Goal: Information Seeking & Learning: Learn about a topic

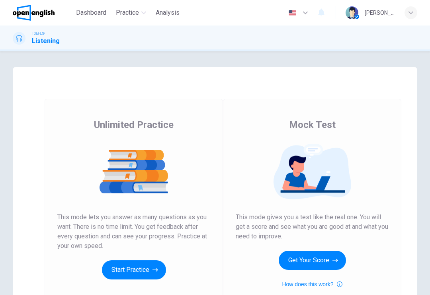
click at [141, 270] on button "Start Practice" at bounding box center [134, 269] width 64 height 19
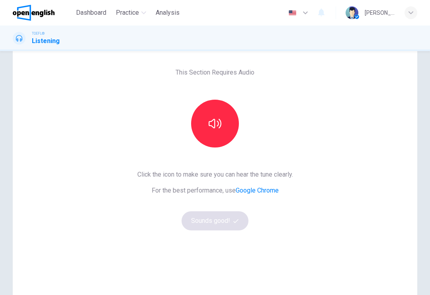
scroll to position [33, 0]
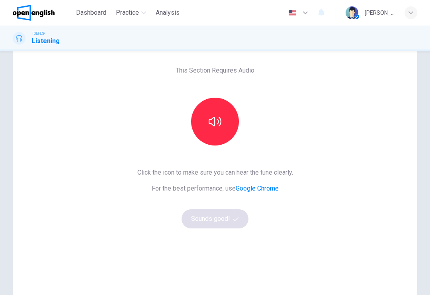
click at [218, 128] on button "button" at bounding box center [215, 122] width 48 height 48
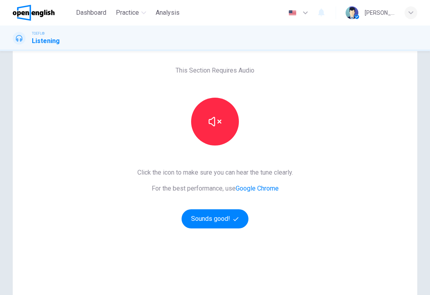
click at [225, 221] on button "Sounds good!" at bounding box center [215, 218] width 67 height 19
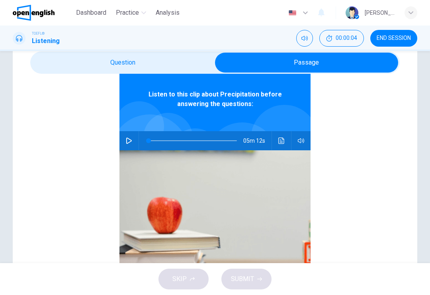
scroll to position [44, 0]
click at [146, 138] on span at bounding box center [148, 140] width 5 height 5
click at [133, 142] on button "button" at bounding box center [129, 140] width 13 height 19
click at [211, 138] on span at bounding box center [208, 140] width 5 height 5
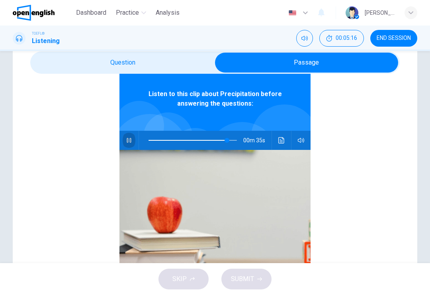
click at [126, 143] on icon "button" at bounding box center [129, 140] width 6 height 6
click at [127, 147] on button "button" at bounding box center [129, 140] width 13 height 19
type input "**"
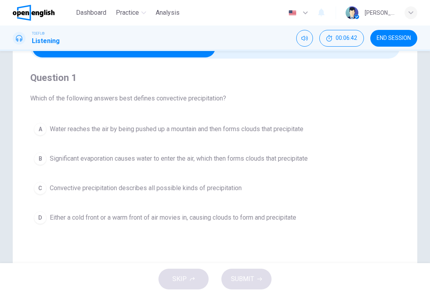
scroll to position [50, 0]
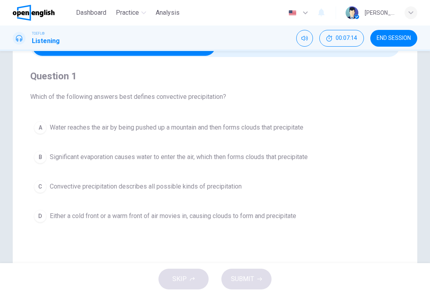
click at [55, 156] on span "Significant evaporation causes water to enter the air, which then forms clouds …" at bounding box center [179, 157] width 258 height 10
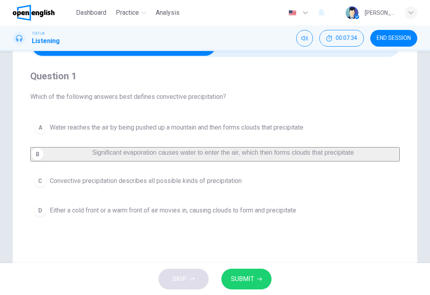
click at [244, 273] on button "SUBMIT" at bounding box center [246, 278] width 50 height 21
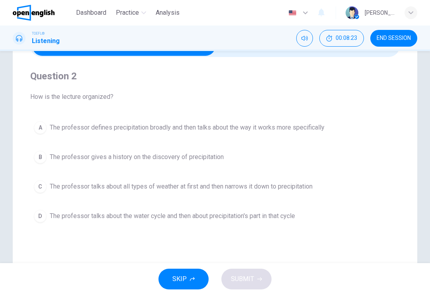
click at [89, 211] on span "The professor talks about the water cycle and then about precipitation's part i…" at bounding box center [172, 216] width 245 height 10
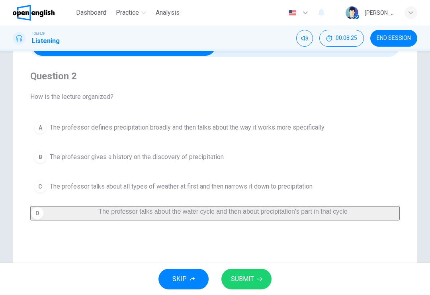
click at [242, 274] on span "SUBMIT" at bounding box center [242, 278] width 23 height 11
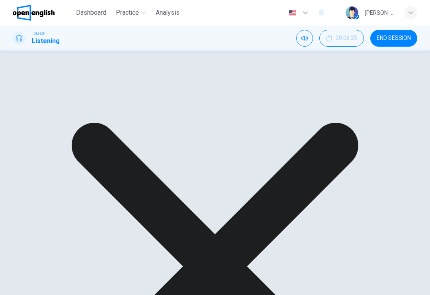
click at [108, 130] on div "A The professor defines precipitation broadly and then talks about the way it w…" at bounding box center [215, 160] width 370 height 86
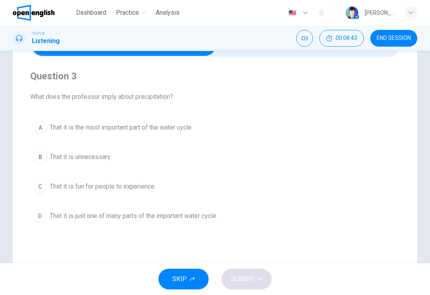
click at [88, 225] on button "D That it is just one of many parts of the important water cycle" at bounding box center [215, 216] width 370 height 20
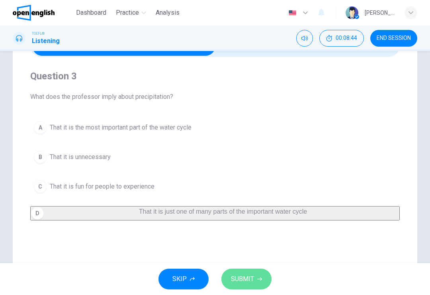
click at [250, 280] on span "SUBMIT" at bounding box center [242, 278] width 23 height 11
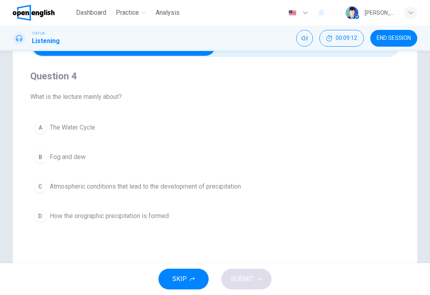
click at [60, 124] on span "The Water Cycle" at bounding box center [72, 128] width 45 height 10
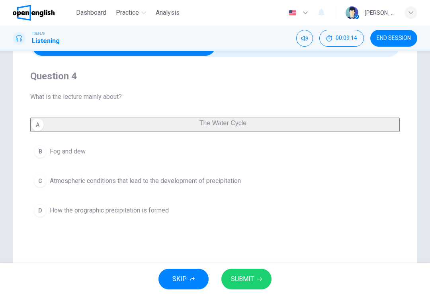
click at [244, 278] on span "SUBMIT" at bounding box center [242, 278] width 23 height 11
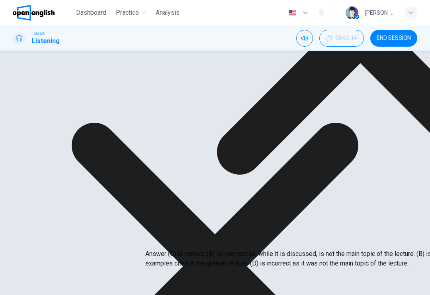
click at [284, 206] on div "Explanation" at bounding box center [360, 23] width 430 height 452
click at [291, 205] on icon at bounding box center [360, 31] width 430 height 430
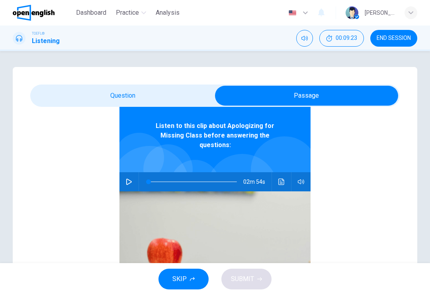
scroll to position [45, 0]
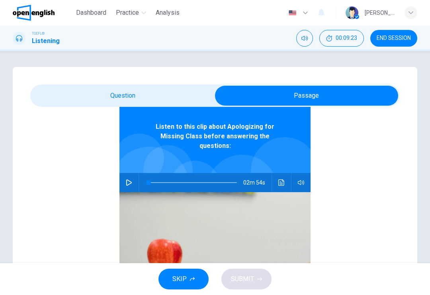
click at [133, 173] on button "button" at bounding box center [129, 182] width 13 height 19
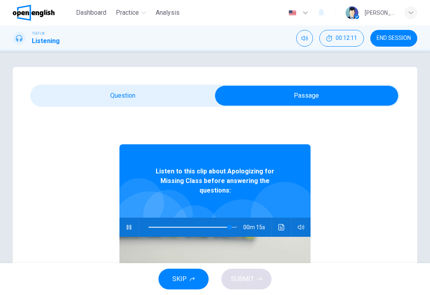
scroll to position [0, 0]
type input "**"
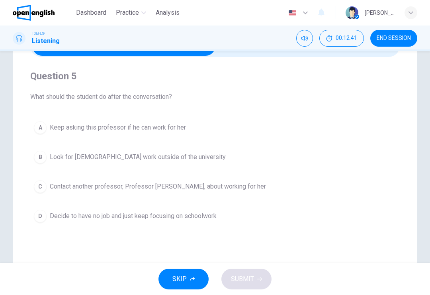
scroll to position [53, 0]
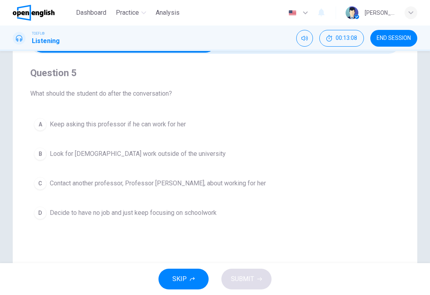
click at [223, 182] on span "Contact another professor, Professor [PERSON_NAME], about working for her" at bounding box center [158, 183] width 216 height 10
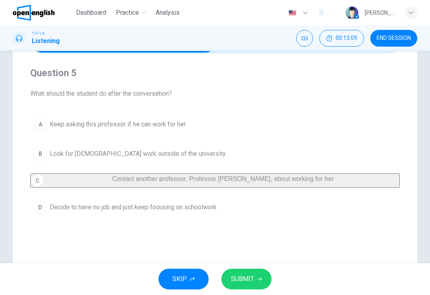
click at [252, 279] on span "SUBMIT" at bounding box center [242, 278] width 23 height 11
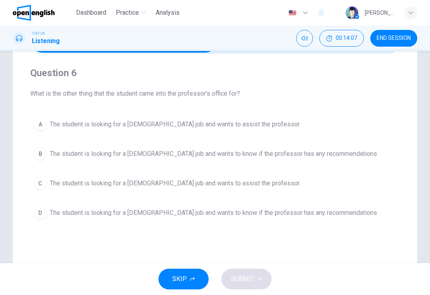
click at [257, 121] on span "The student is looking for a [DEMOGRAPHIC_DATA] job and wants to assist the pro…" at bounding box center [175, 124] width 250 height 10
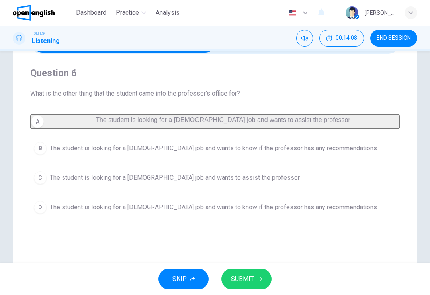
click at [254, 276] on button "SUBMIT" at bounding box center [246, 278] width 50 height 21
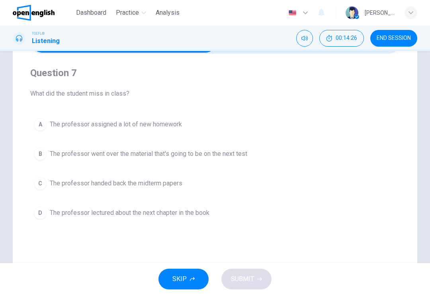
click at [266, 152] on button "B The professor went over the material that's going to be on the next test" at bounding box center [215, 154] width 370 height 20
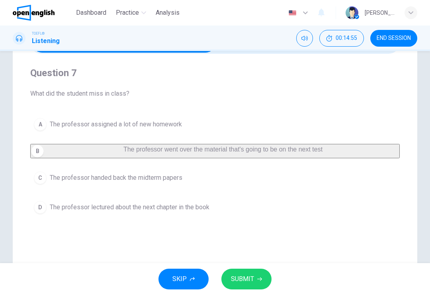
click at [258, 273] on button "SUBMIT" at bounding box center [246, 278] width 50 height 21
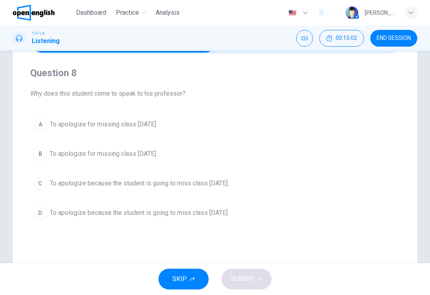
click at [271, 126] on button "A To apologize for missing class [DATE]" at bounding box center [215, 124] width 370 height 20
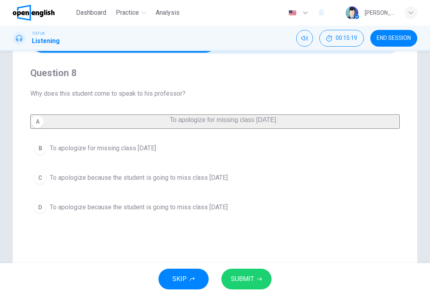
click at [252, 274] on span "SUBMIT" at bounding box center [242, 278] width 23 height 11
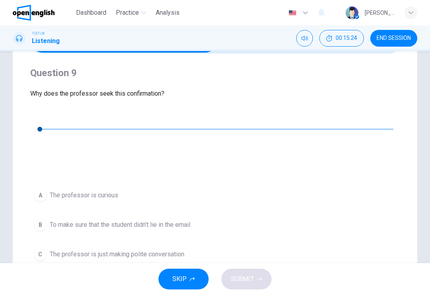
click at [40, 115] on icon "button" at bounding box center [36, 114] width 6 height 6
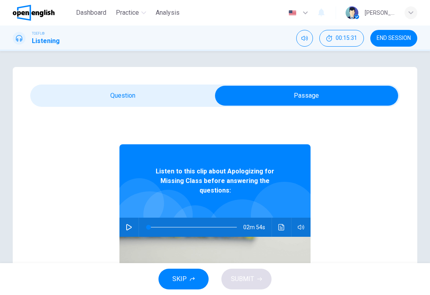
scroll to position [0, 0]
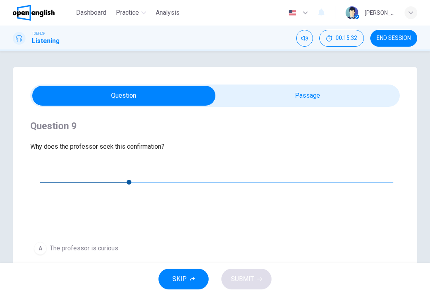
click at [40, 170] on icon "button" at bounding box center [36, 167] width 6 height 6
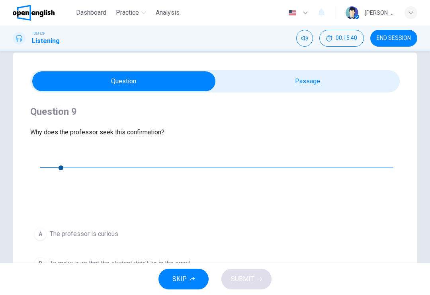
scroll to position [51, 0]
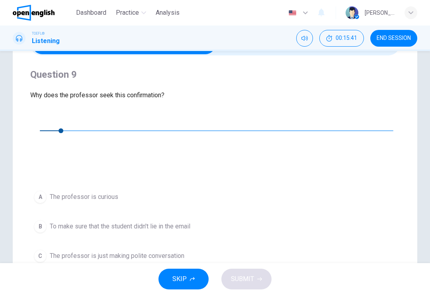
click at [39, 122] on button "button" at bounding box center [36, 116] width 13 height 13
type input "*"
click at [184, 221] on span "To make sure that the student didn't lie in the email" at bounding box center [120, 226] width 141 height 10
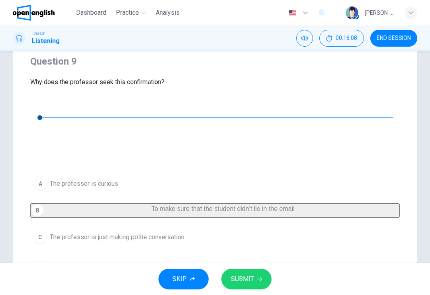
scroll to position [69, 0]
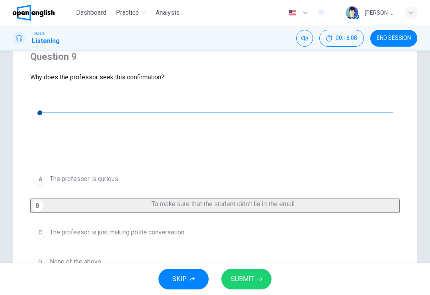
click at [254, 277] on button "SUBMIT" at bounding box center [246, 278] width 50 height 21
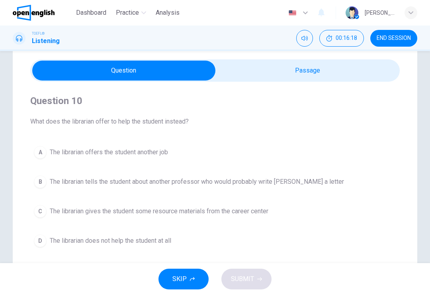
scroll to position [27, 0]
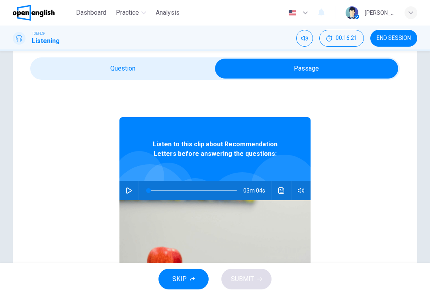
click at [130, 187] on icon "button" at bounding box center [129, 190] width 6 height 6
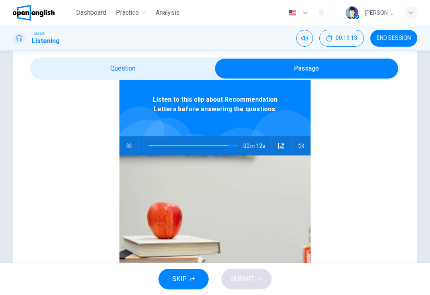
scroll to position [45, 0]
type input "*"
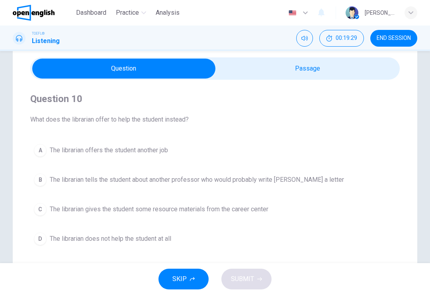
scroll to position [0, 0]
click at [227, 151] on button "A The librarian offers the student another job" at bounding box center [215, 150] width 370 height 20
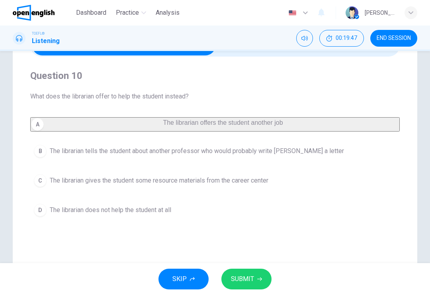
scroll to position [60, 0]
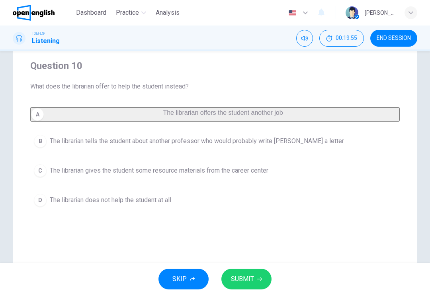
click at [251, 280] on span "SUBMIT" at bounding box center [242, 278] width 23 height 11
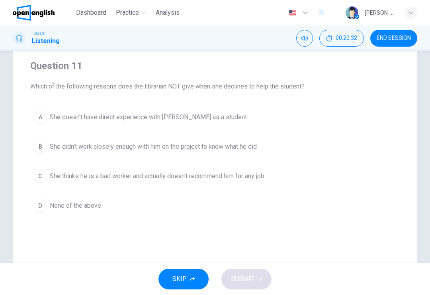
click at [250, 149] on span "She didn't work closely enough with him on the project to know what he did" at bounding box center [153, 147] width 207 height 10
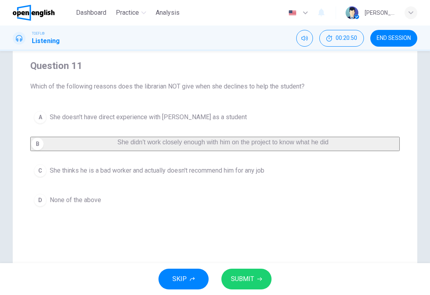
click at [247, 277] on span "SUBMIT" at bounding box center [242, 278] width 23 height 11
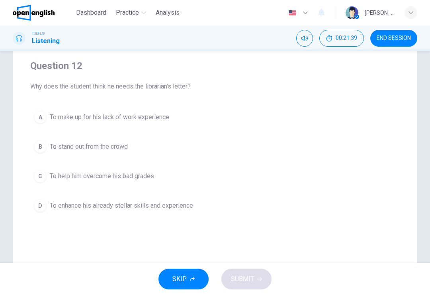
click at [244, 121] on button "A To make up for his lack of work experience" at bounding box center [215, 117] width 370 height 20
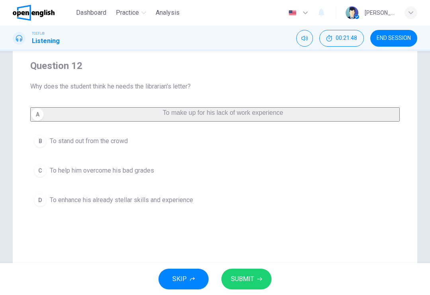
click at [260, 274] on button "SUBMIT" at bounding box center [246, 278] width 50 height 21
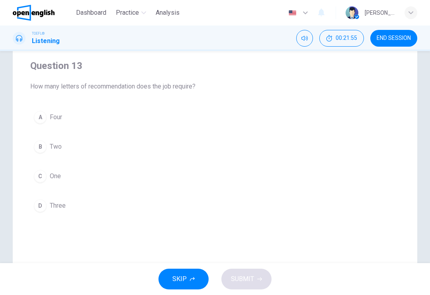
click at [268, 182] on button "C One" at bounding box center [215, 176] width 370 height 20
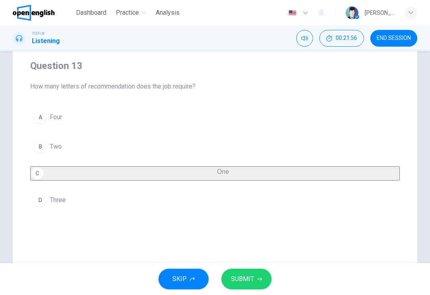
click at [262, 276] on button "SUBMIT" at bounding box center [246, 278] width 50 height 21
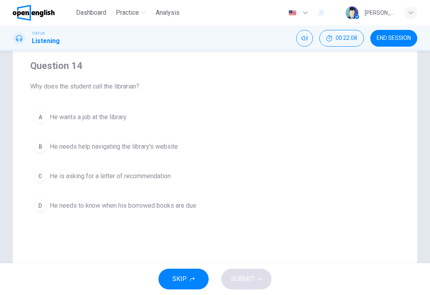
click at [280, 179] on button "C He is asking for a letter of recommendation" at bounding box center [215, 176] width 370 height 20
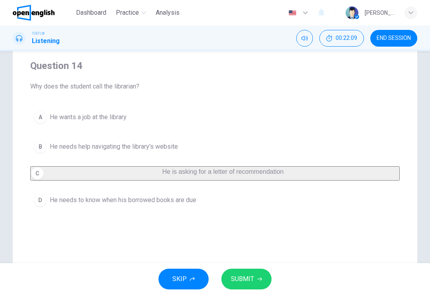
click at [270, 276] on button "SUBMIT" at bounding box center [246, 278] width 50 height 21
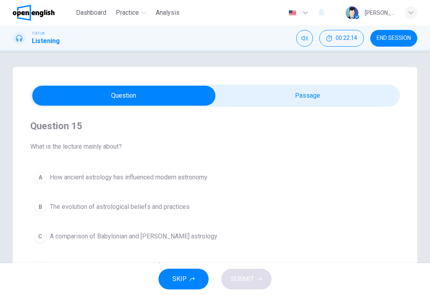
scroll to position [17, 0]
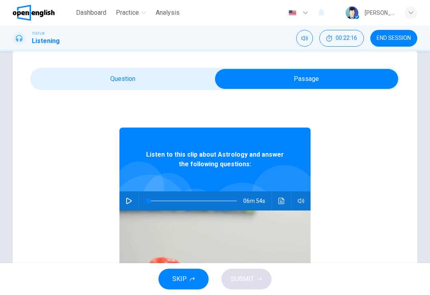
click at [133, 199] on button "button" at bounding box center [129, 200] width 13 height 19
type input "**"
click at [129, 205] on button "button" at bounding box center [129, 200] width 13 height 19
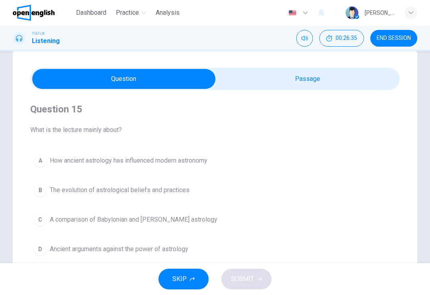
scroll to position [57, 0]
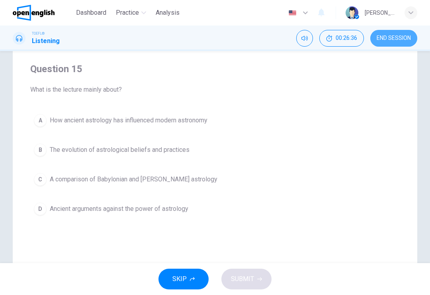
click at [390, 37] on span "END SESSION" at bounding box center [394, 38] width 34 height 6
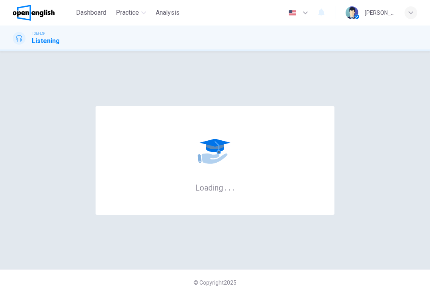
scroll to position [0, 0]
